Goal: Navigation & Orientation: Go to known website

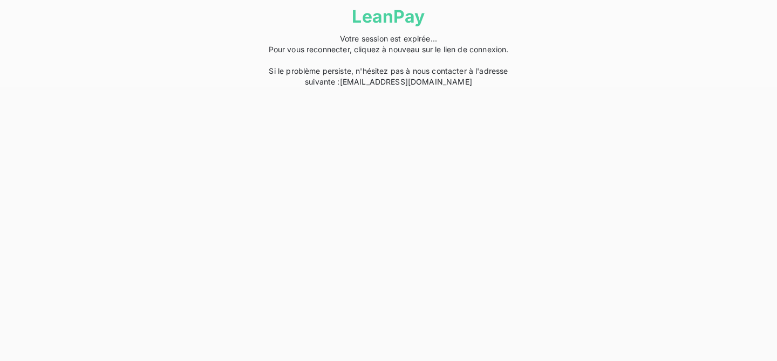
click at [483, 46] on span "Votre session est expirée... Pour vous reconnecter, cliquez à nouveau sur le li…" at bounding box center [389, 60] width 240 height 52
click at [381, 87] on html "LeanPay Votre session est expirée... Pour vous reconnecter, cliquez à nouveau s…" at bounding box center [388, 43] width 777 height 87
click at [482, 50] on span "Votre session est expirée... Pour vous reconnecter, cliquez à nouveau sur le li…" at bounding box center [389, 60] width 240 height 52
click at [464, 49] on span "Votre session est expirée... Pour vous reconnecter, cliquez à nouveau sur le li…" at bounding box center [389, 60] width 240 height 52
click at [400, 46] on span "Votre session est expirée... Pour vous reconnecter, cliquez à nouveau sur le li…" at bounding box center [389, 60] width 240 height 52
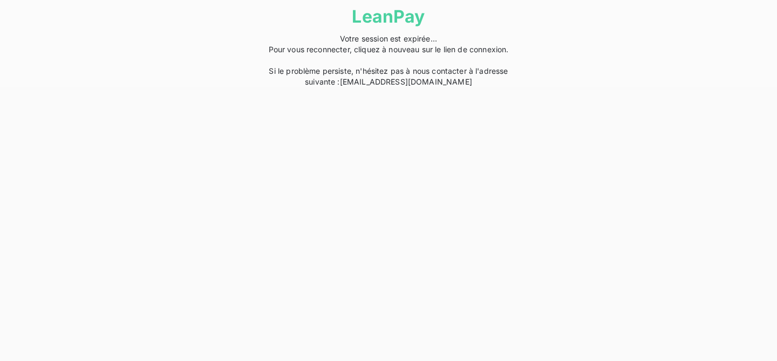
click at [470, 46] on span "Votre session est expirée... Pour vous reconnecter, cliquez à nouveau sur le li…" at bounding box center [389, 60] width 240 height 52
click at [517, 62] on div "LeanPay Votre session est expirée... Pour vous reconnecter, cliquez à nouveau s…" at bounding box center [388, 43] width 270 height 87
